Goal: Task Accomplishment & Management: Manage account settings

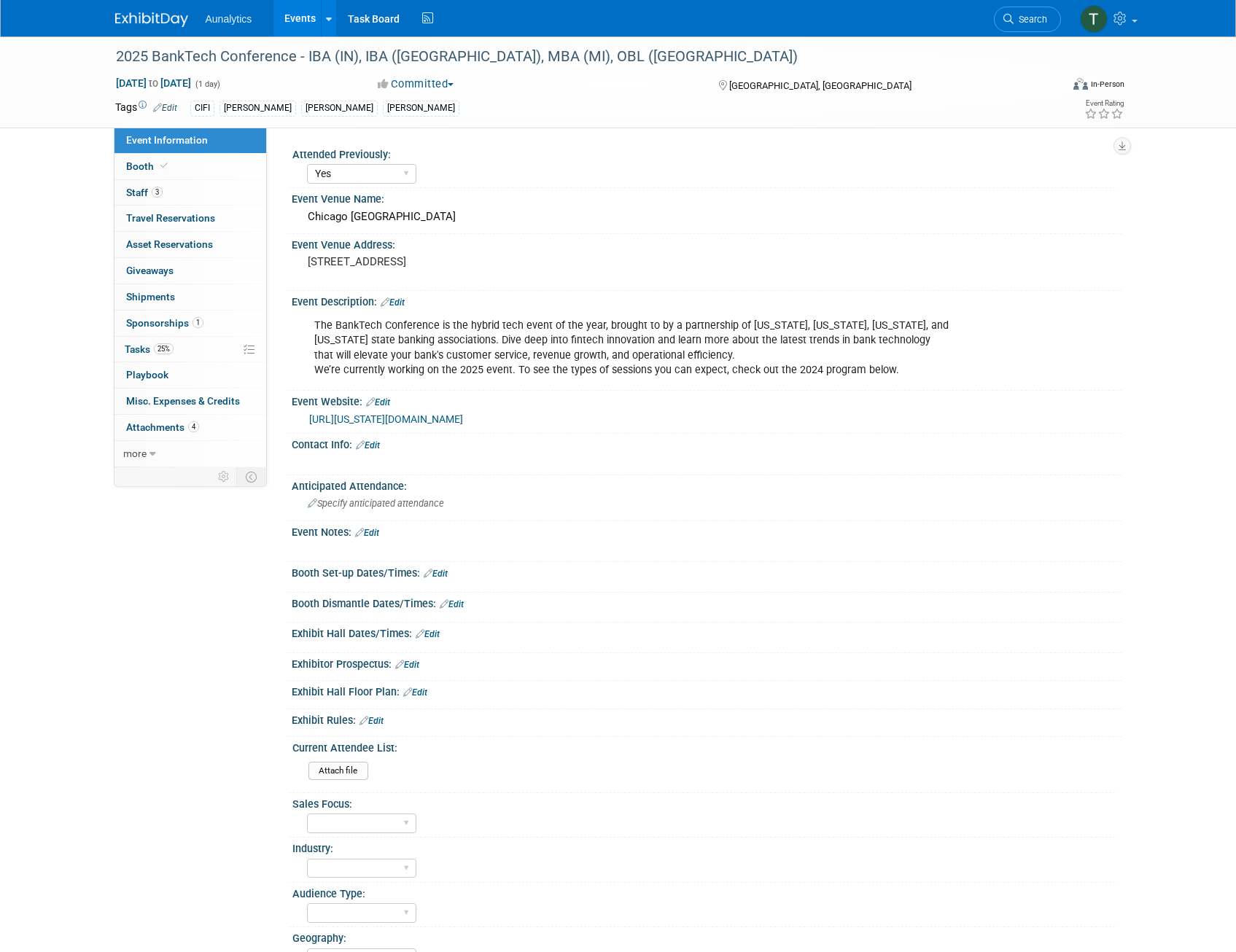
select select "Yes"
select select "Submitted"
click at [375, 218] on div "Chicago [GEOGRAPHIC_DATA]" at bounding box center [707, 217] width 808 height 23
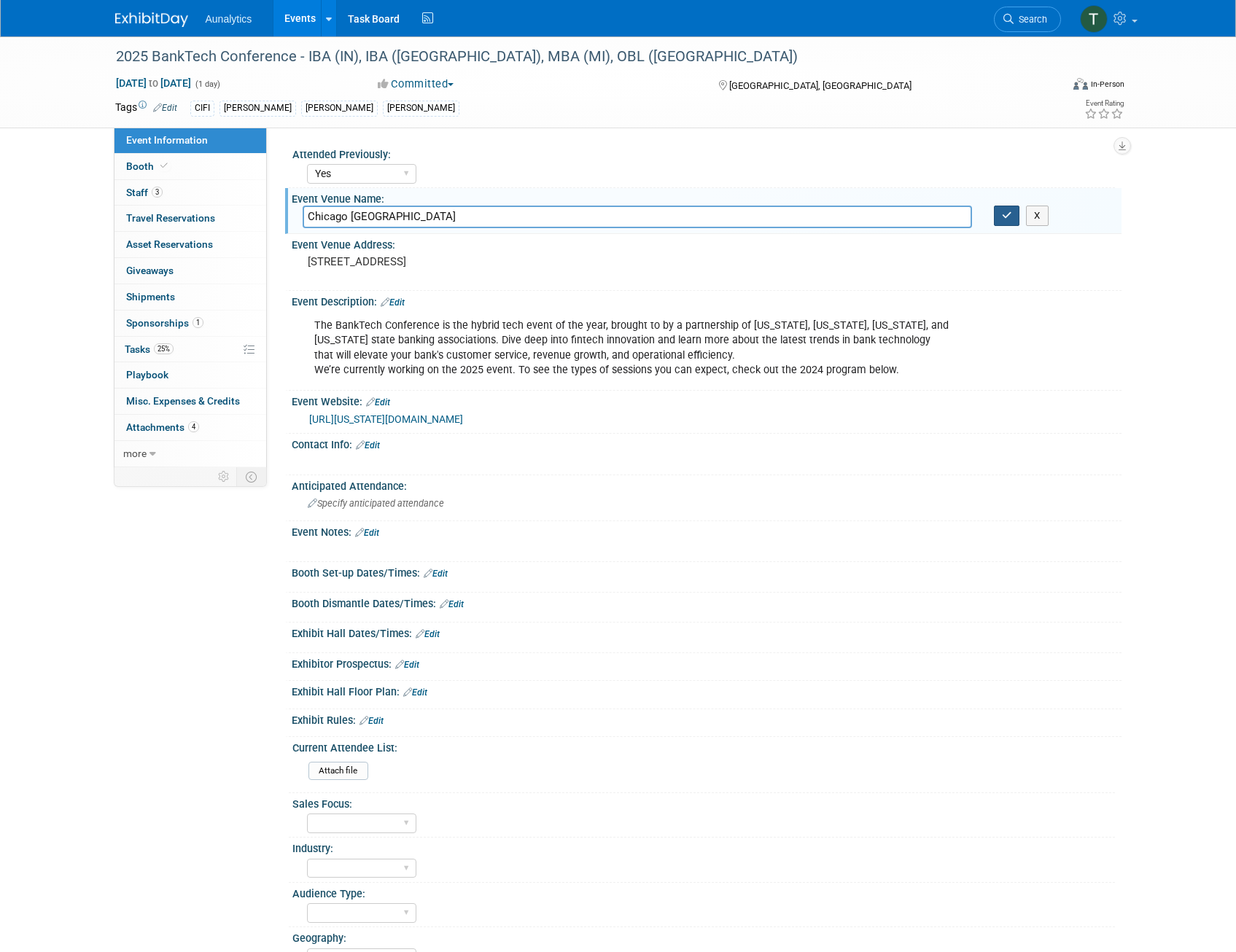
click at [1007, 216] on icon "button" at bounding box center [1007, 216] width 10 height 10
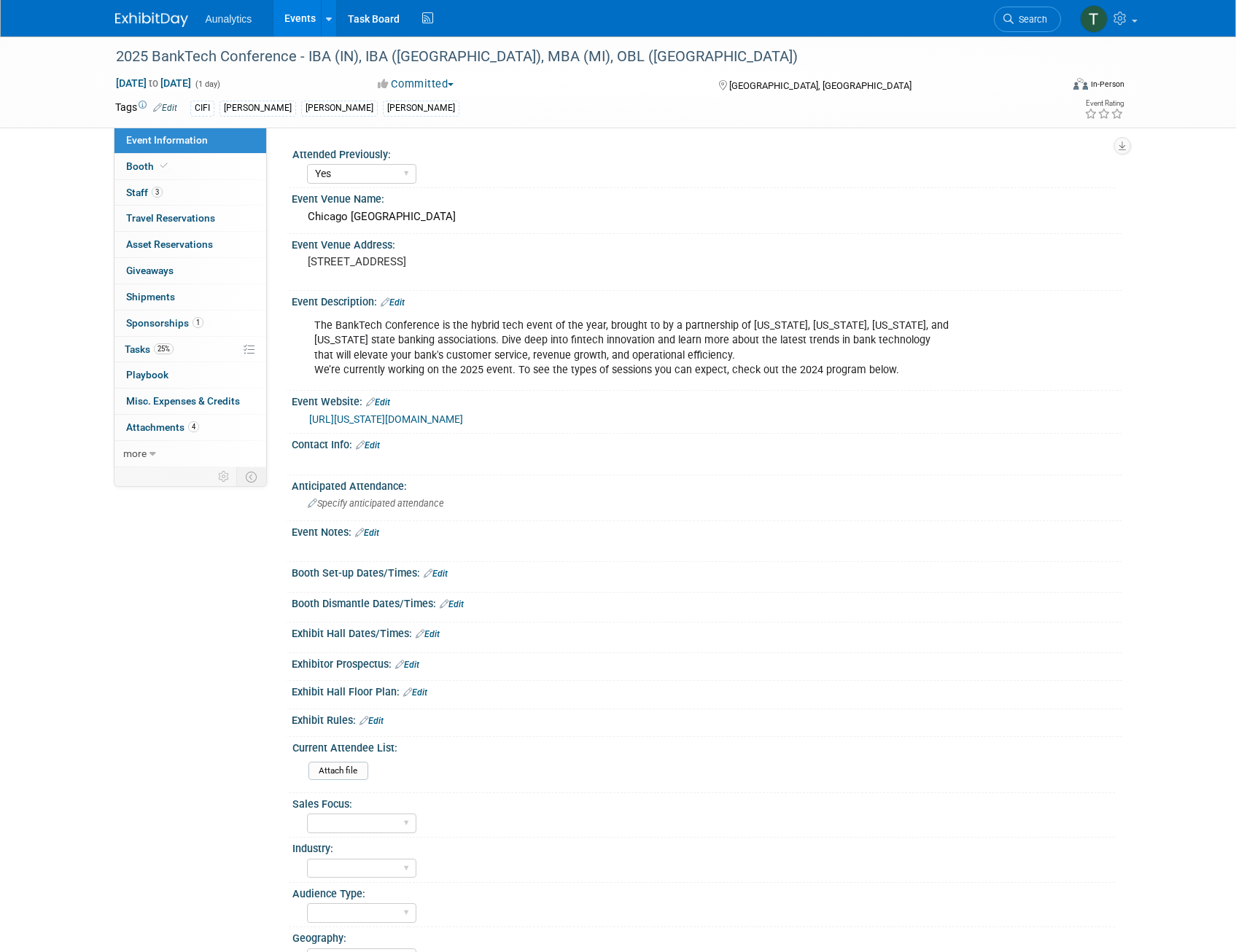
drag, startPoint x: 476, startPoint y: 216, endPoint x: 307, endPoint y: 217, distance: 169.0
click at [307, 217] on div "Chicago [GEOGRAPHIC_DATA]" at bounding box center [707, 217] width 808 height 23
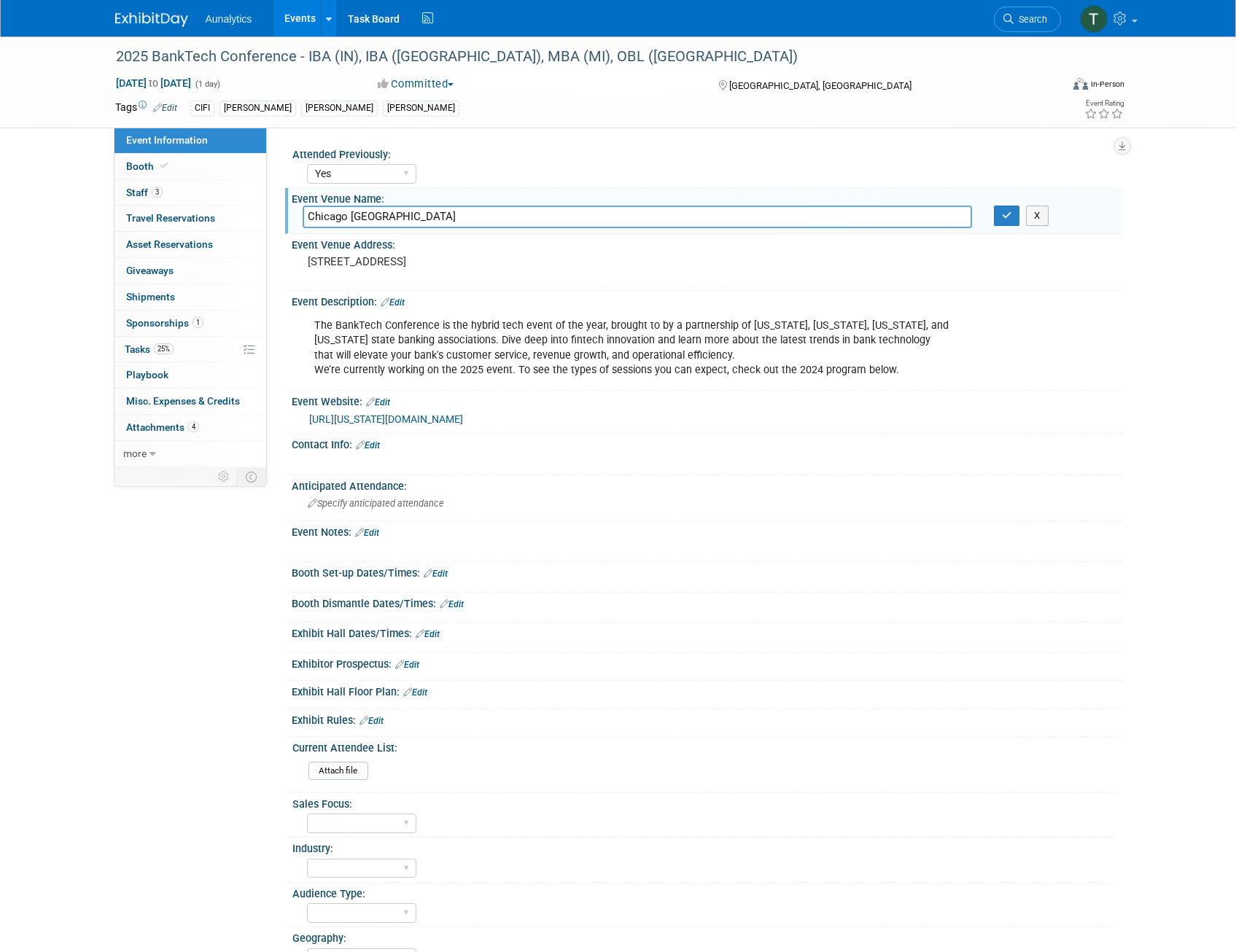
click at [711, 369] on div "The BankTech Conference is the hybrid tech event of the year, brought to by a p…" at bounding box center [632, 348] width 657 height 73
drag, startPoint x: 455, startPoint y: 216, endPoint x: 300, endPoint y: 221, distance: 155.1
click at [300, 221] on div "Chicago [GEOGRAPHIC_DATA]" at bounding box center [637, 217] width 691 height 23
drag, startPoint x: 340, startPoint y: 220, endPoint x: 171, endPoint y: 220, distance: 169.0
click at [171, 220] on span "Travel Reservations 0" at bounding box center [171, 218] width 89 height 11
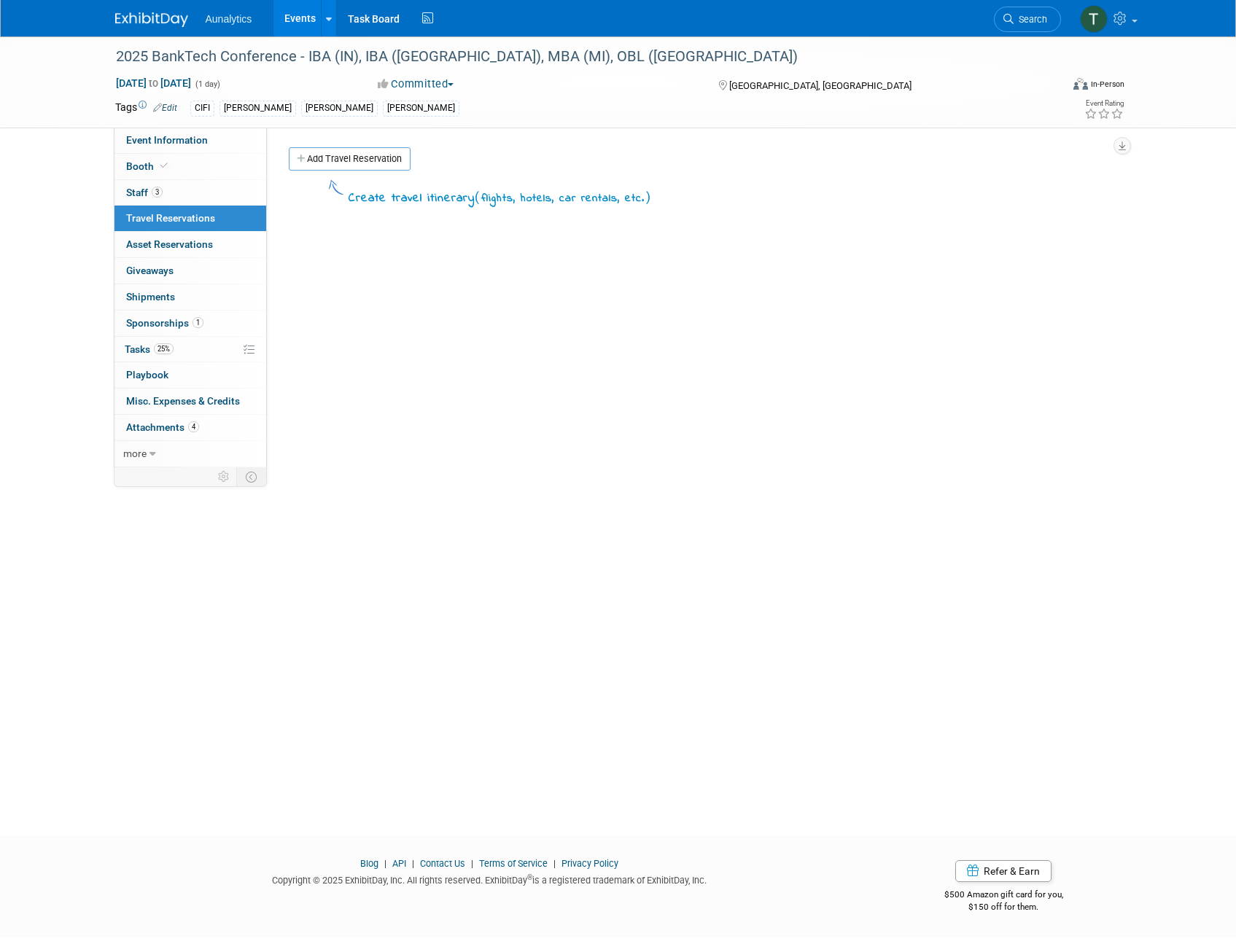
click at [151, 142] on span "Event Information" at bounding box center [167, 140] width 81 height 11
select select "Yes"
select select "Submitted"
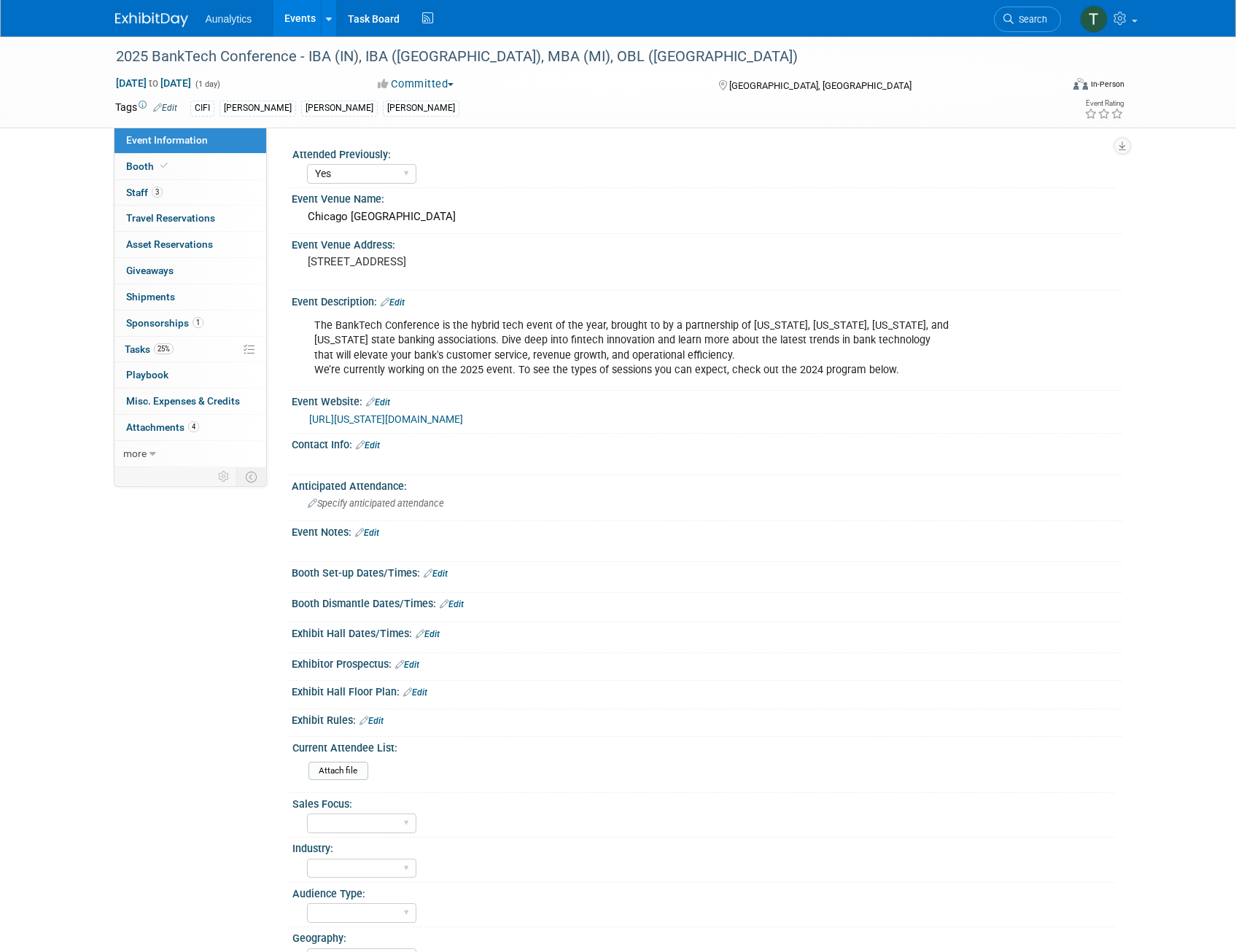
click at [409, 417] on link "[URL][US_STATE][DOMAIN_NAME]" at bounding box center [385, 419] width 154 height 11
click at [388, 262] on pre "[STREET_ADDRESS]" at bounding box center [464, 262] width 314 height 13
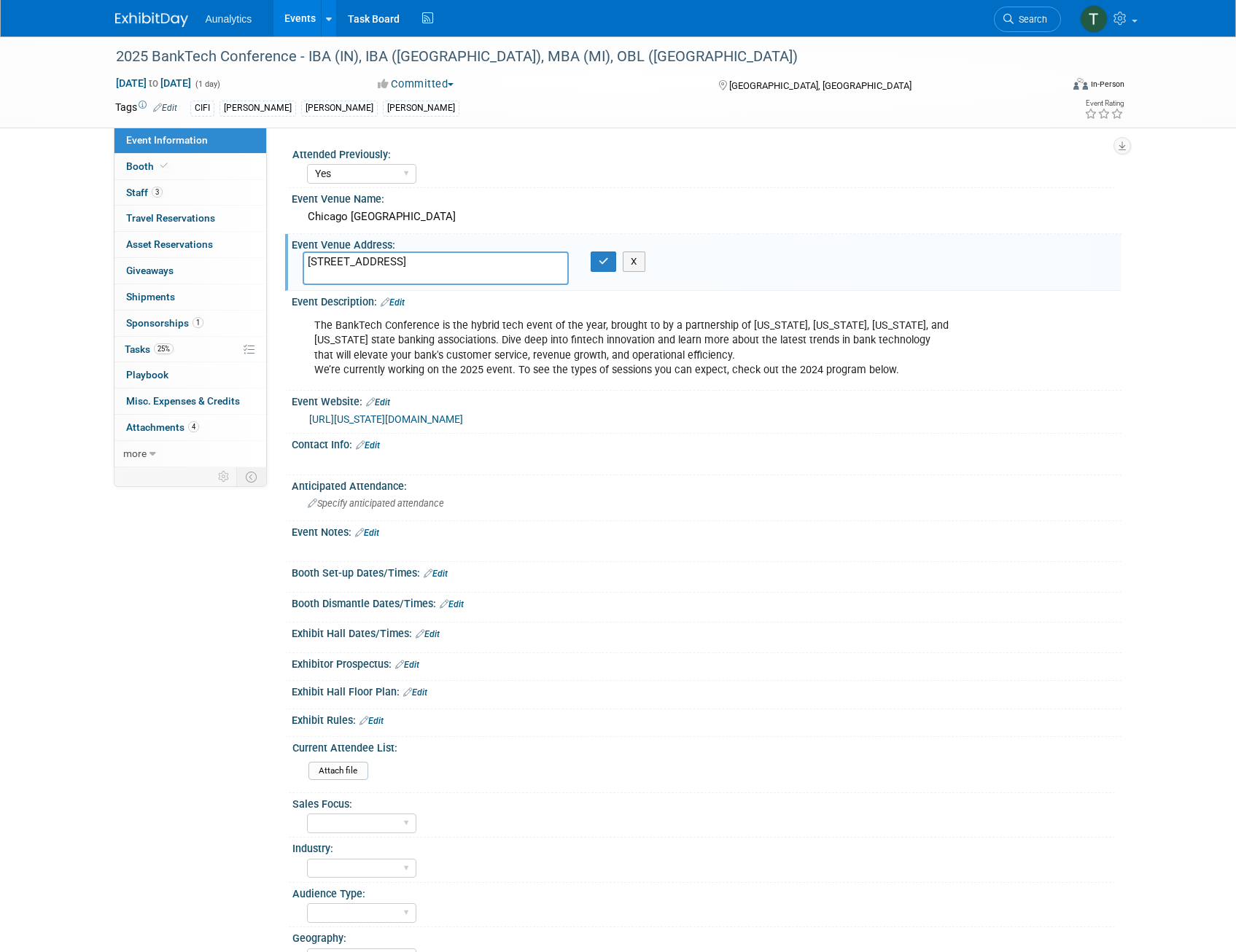
click at [392, 224] on div "Chicago [GEOGRAPHIC_DATA]" at bounding box center [707, 217] width 808 height 23
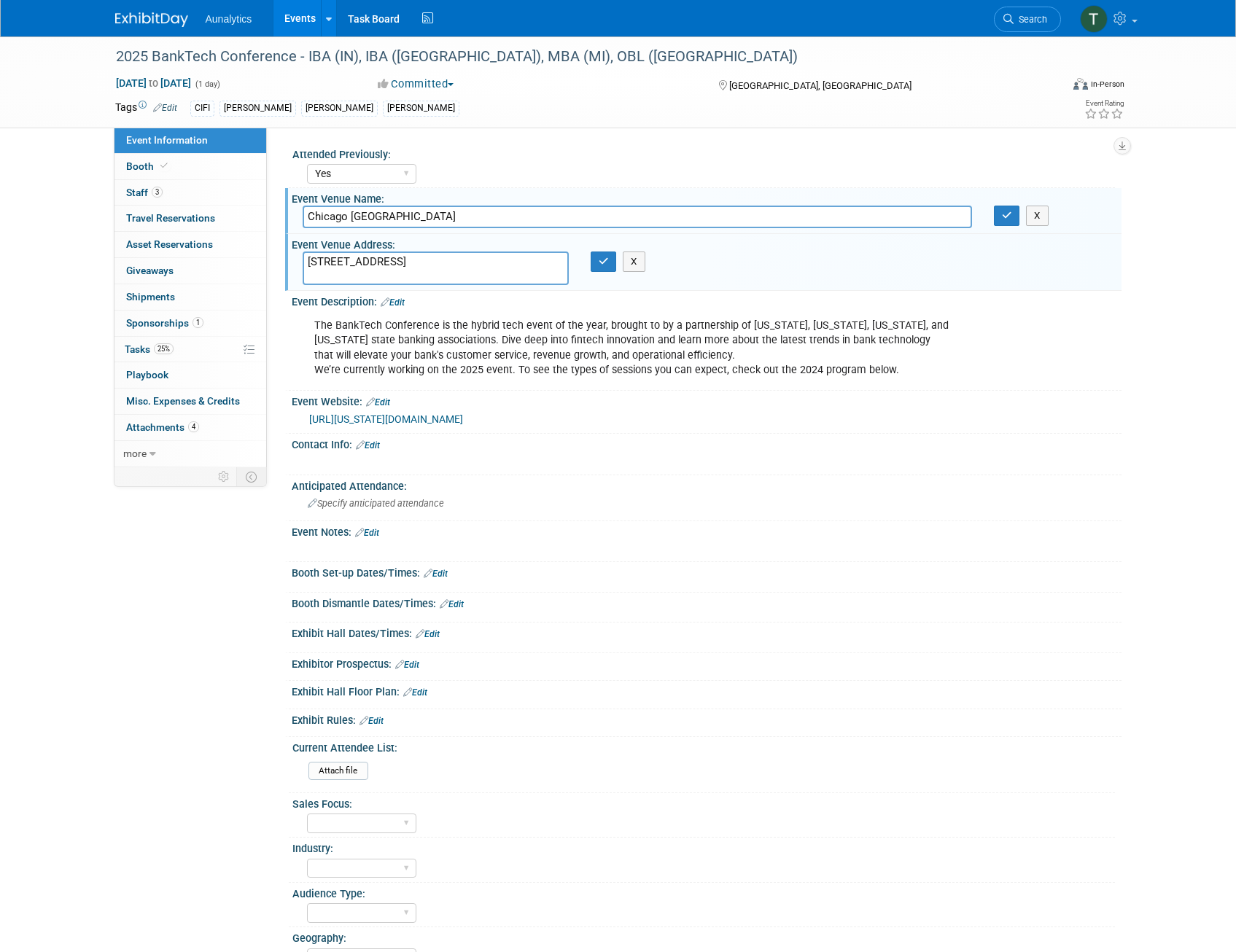
drag, startPoint x: 461, startPoint y: 214, endPoint x: 299, endPoint y: 213, distance: 162.0
click at [299, 213] on div "Chicago [GEOGRAPHIC_DATA]" at bounding box center [637, 217] width 691 height 23
click at [933, 573] on div "Booth Set-up Dates/Times: Edit" at bounding box center [706, 572] width 830 height 19
